Goal: Task Accomplishment & Management: Manage account settings

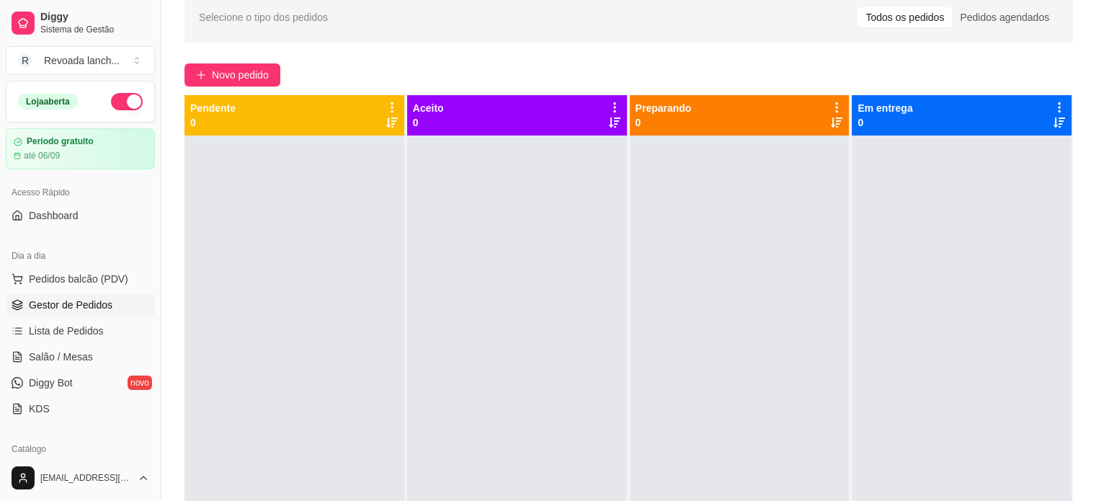
scroll to position [95, 0]
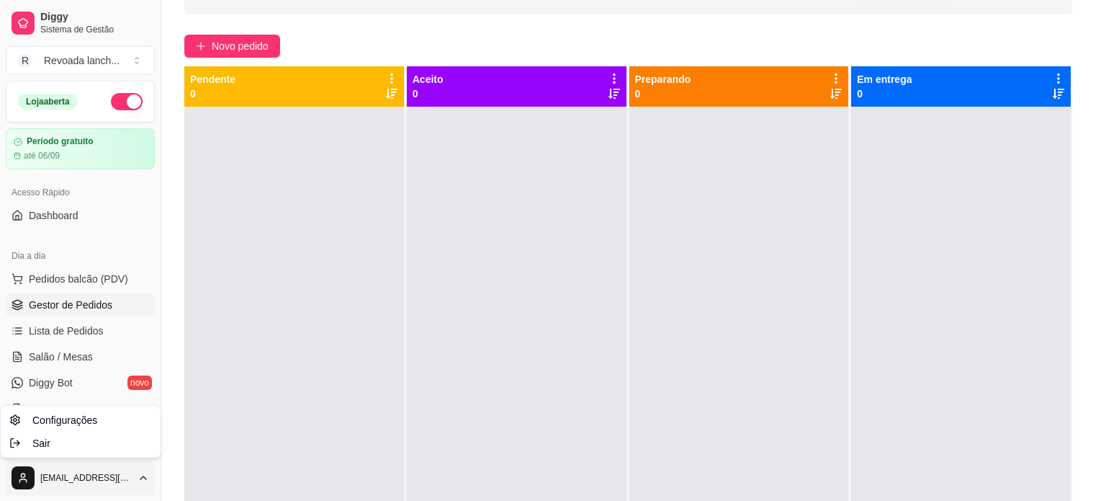
click at [105, 406] on html "Diggy Sistema de Gestão R Revoada lanch ... Loja aberta Período gratuito até 06…" at bounding box center [553, 155] width 1106 height 501
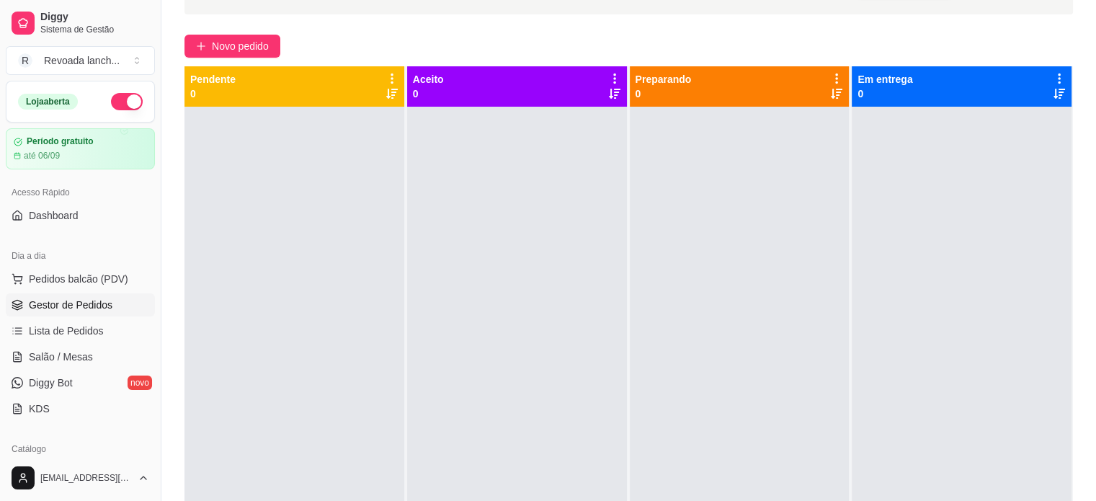
click at [69, 442] on div "Catálogo" at bounding box center [80, 448] width 149 height 23
click at [69, 449] on div "Catálogo" at bounding box center [80, 448] width 149 height 23
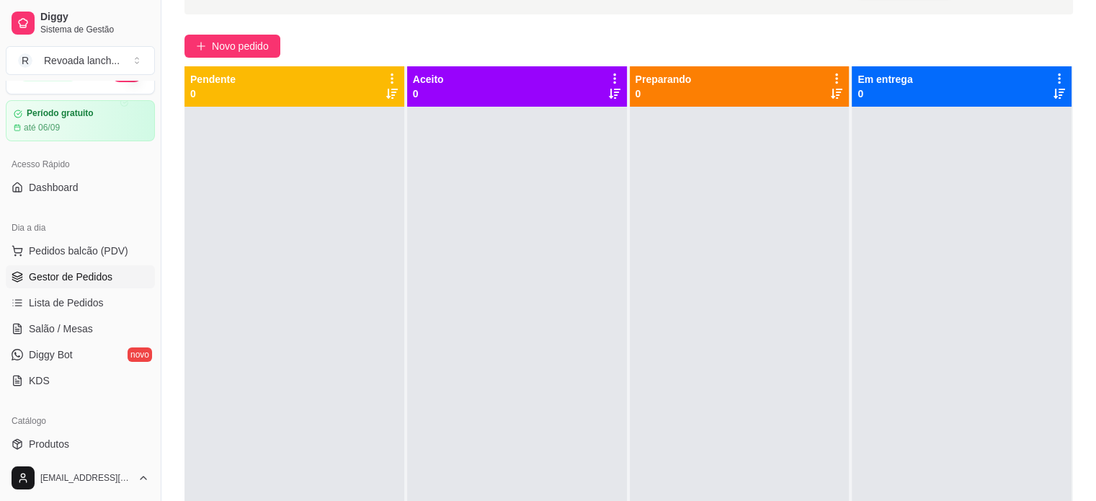
scroll to position [29, 0]
click at [90, 454] on div "[EMAIL_ADDRESS][DOMAIN_NAME]" at bounding box center [80, 477] width 161 height 46
click at [90, 449] on link "Produtos" at bounding box center [80, 442] width 149 height 23
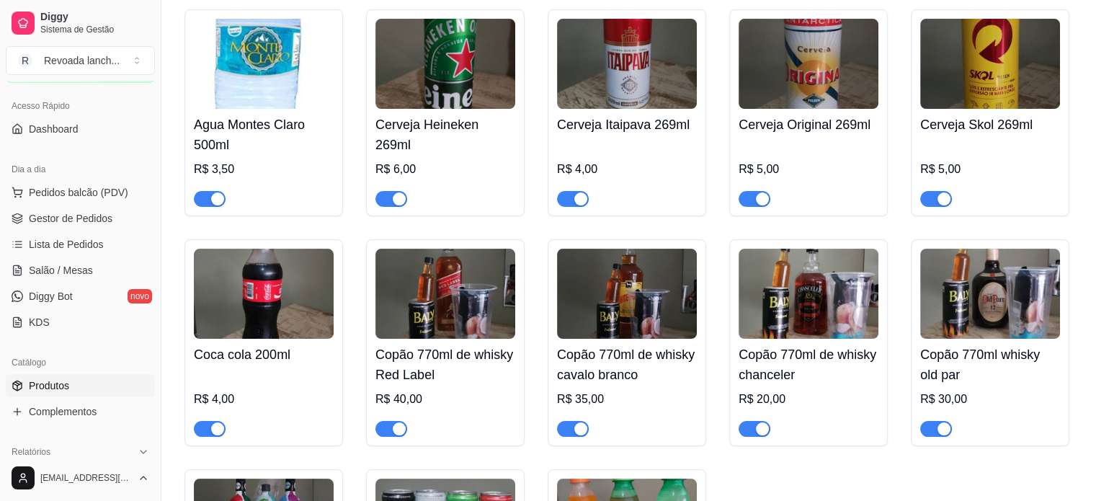
scroll to position [173, 0]
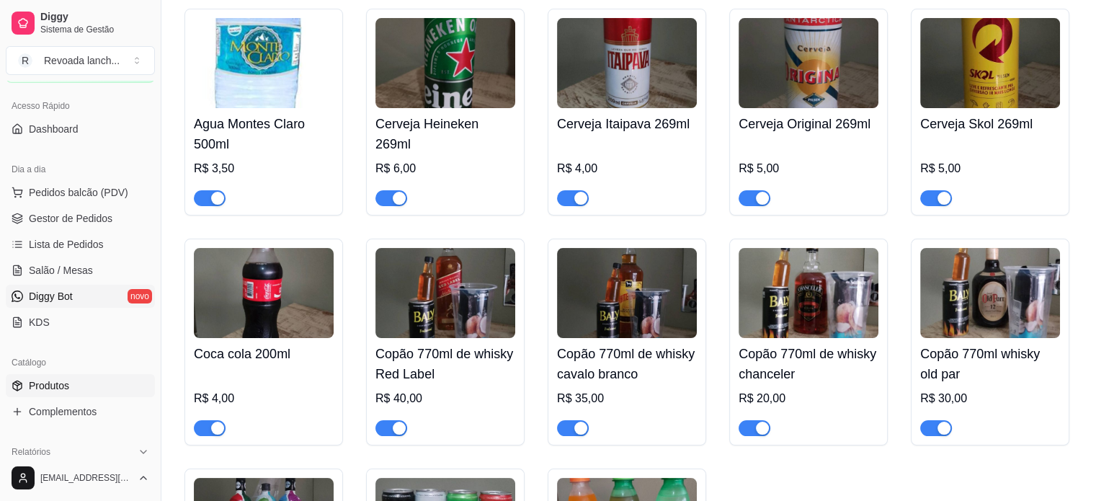
click at [94, 297] on link "Diggy Bot novo" at bounding box center [80, 296] width 149 height 23
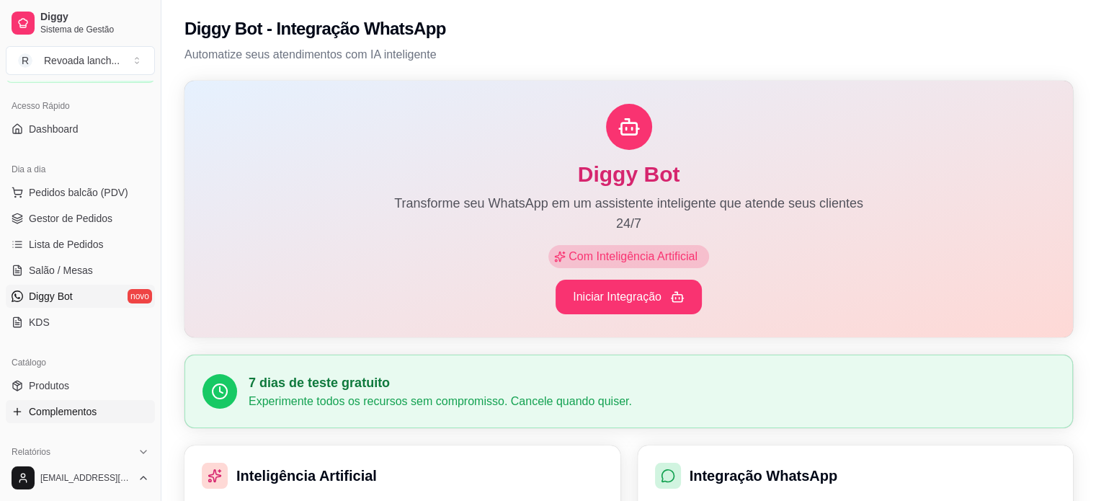
click at [84, 413] on span "Complementos" at bounding box center [63, 411] width 68 height 14
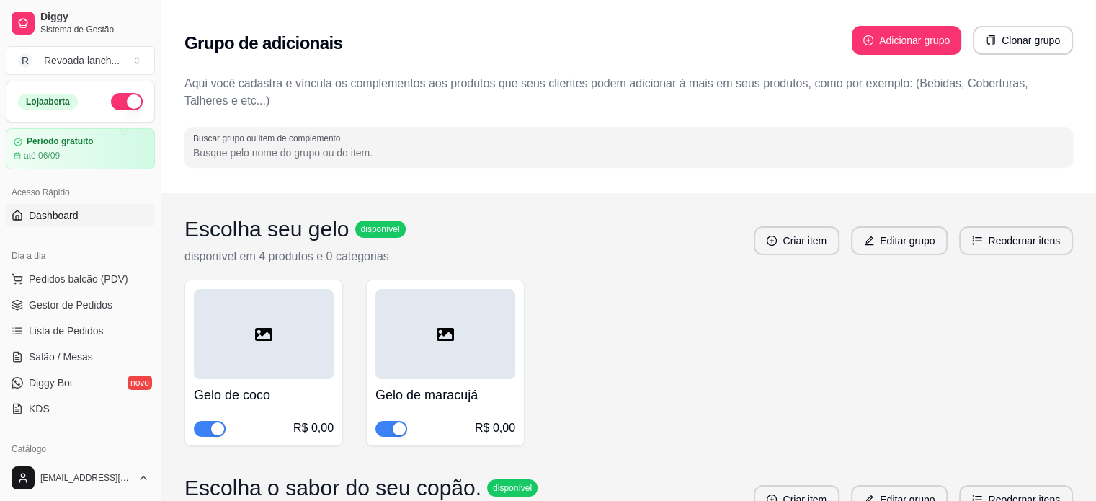
click at [79, 215] on link "Dashboard" at bounding box center [80, 215] width 149 height 23
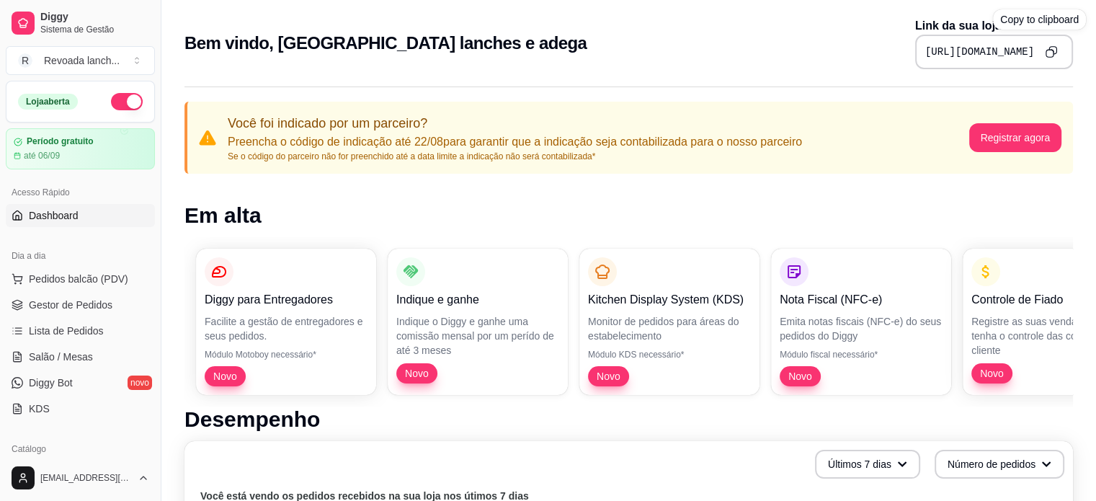
click at [1049, 54] on icon "Copy to clipboard" at bounding box center [1050, 51] width 12 height 12
click at [94, 303] on span "Gestor de Pedidos" at bounding box center [71, 304] width 84 height 14
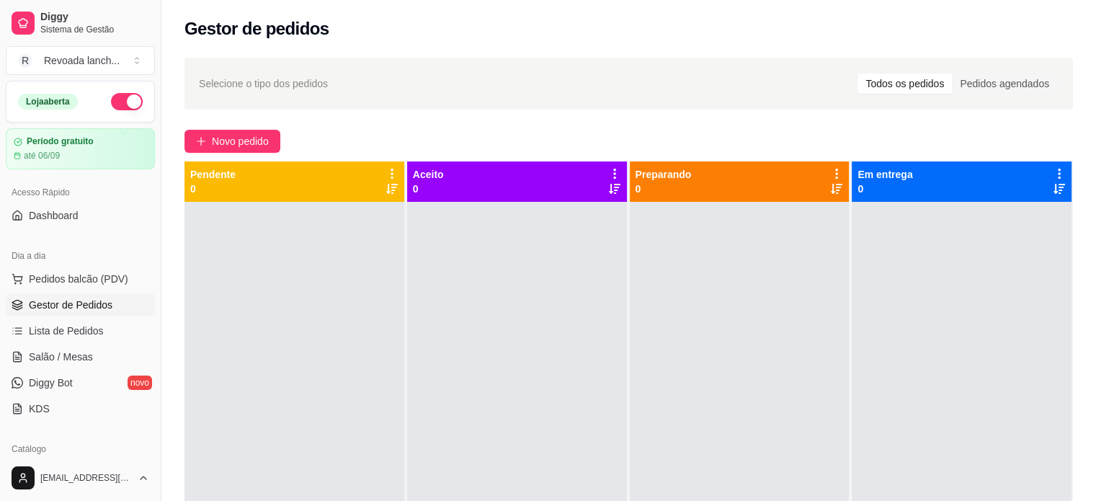
click at [112, 108] on button "button" at bounding box center [127, 101] width 32 height 17
